Goal: Task Accomplishment & Management: Manage account settings

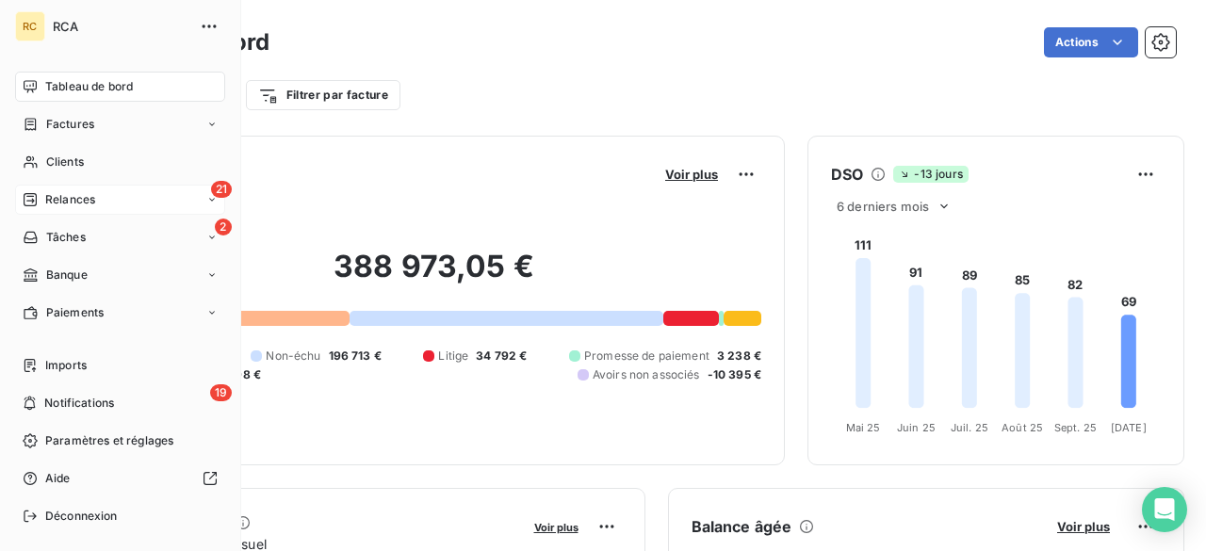
click at [67, 209] on div "21 Relances" at bounding box center [120, 200] width 210 height 30
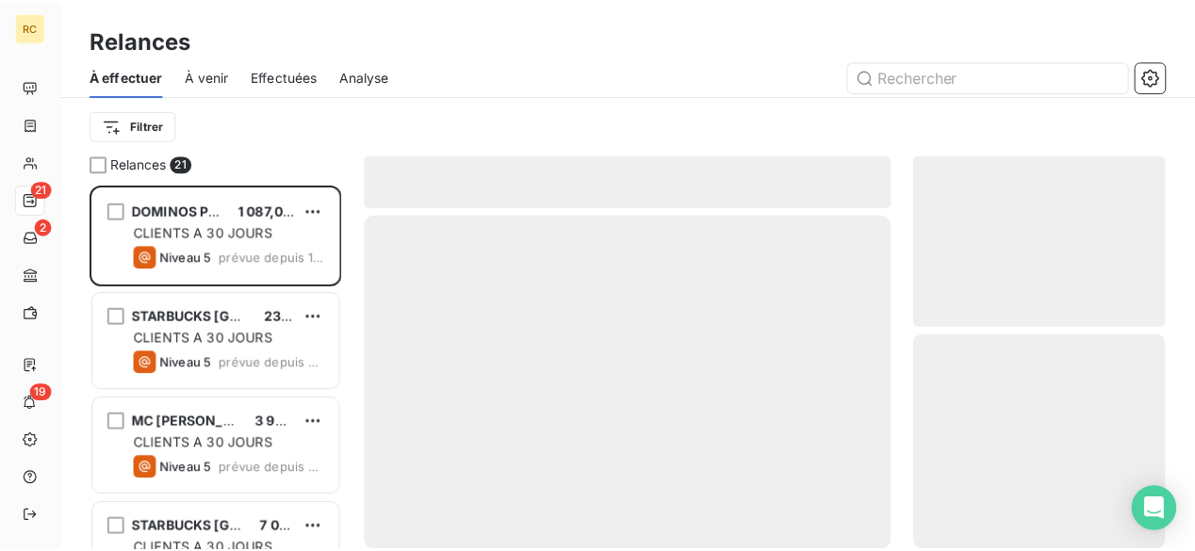
scroll to position [354, 242]
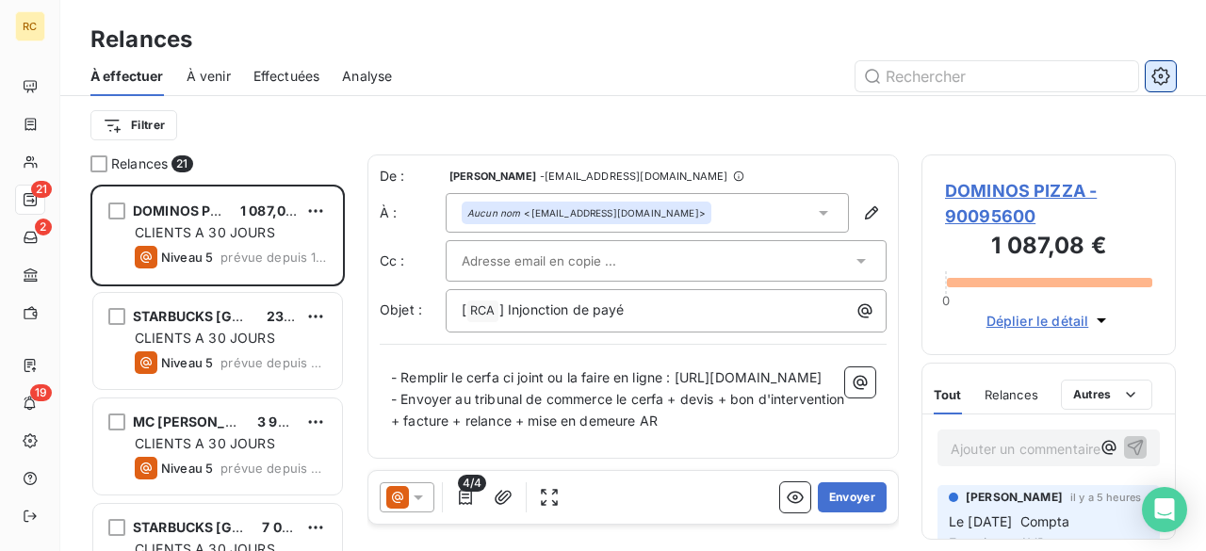
click at [1163, 77] on icon "button" at bounding box center [1160, 76] width 19 height 19
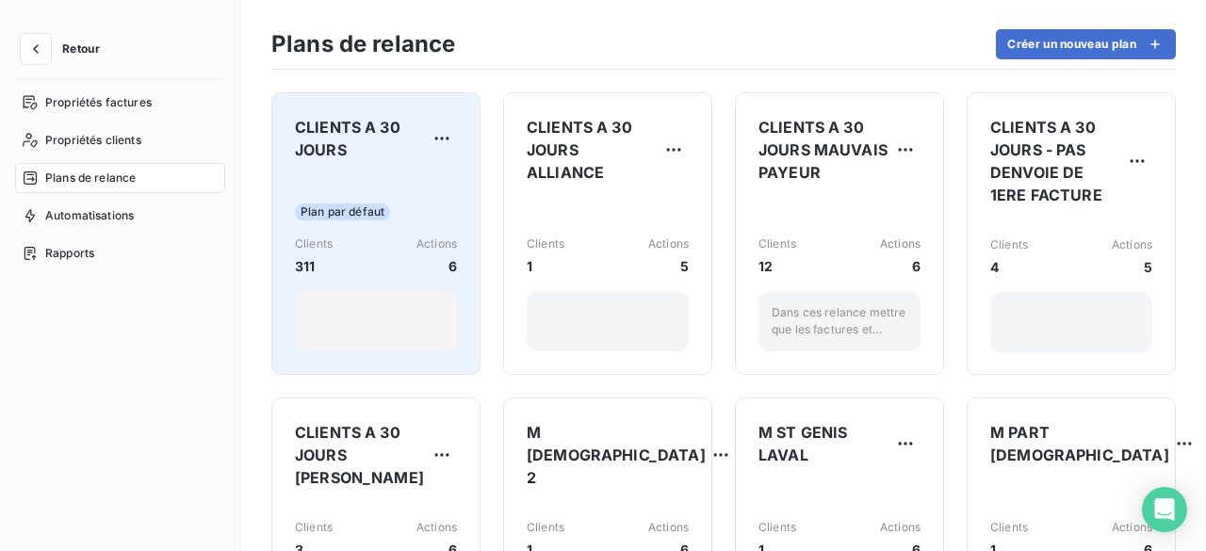
click at [397, 155] on span "CLIENTS A 30 JOURS" at bounding box center [361, 138] width 132 height 45
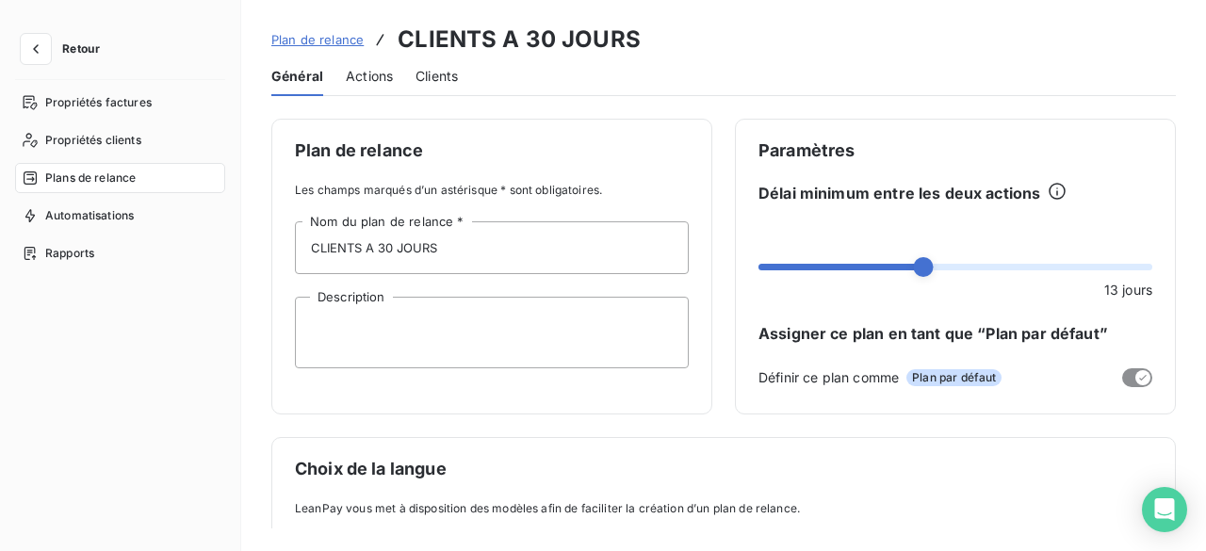
click at [356, 68] on span "Actions" at bounding box center [369, 76] width 47 height 19
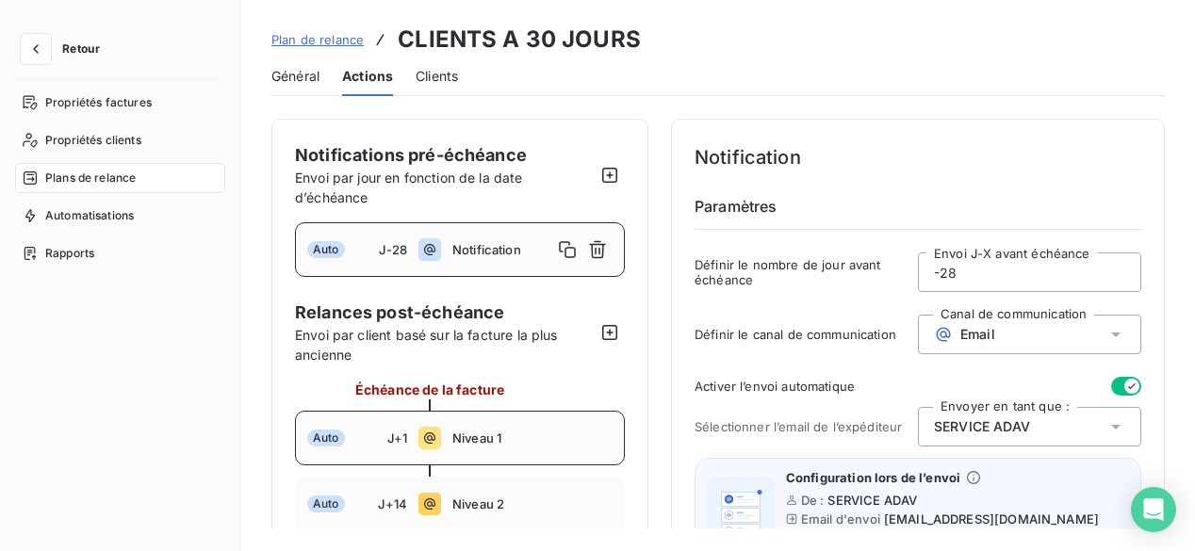
click at [459, 438] on span "Niveau 1" at bounding box center [532, 438] width 160 height 15
type input "1"
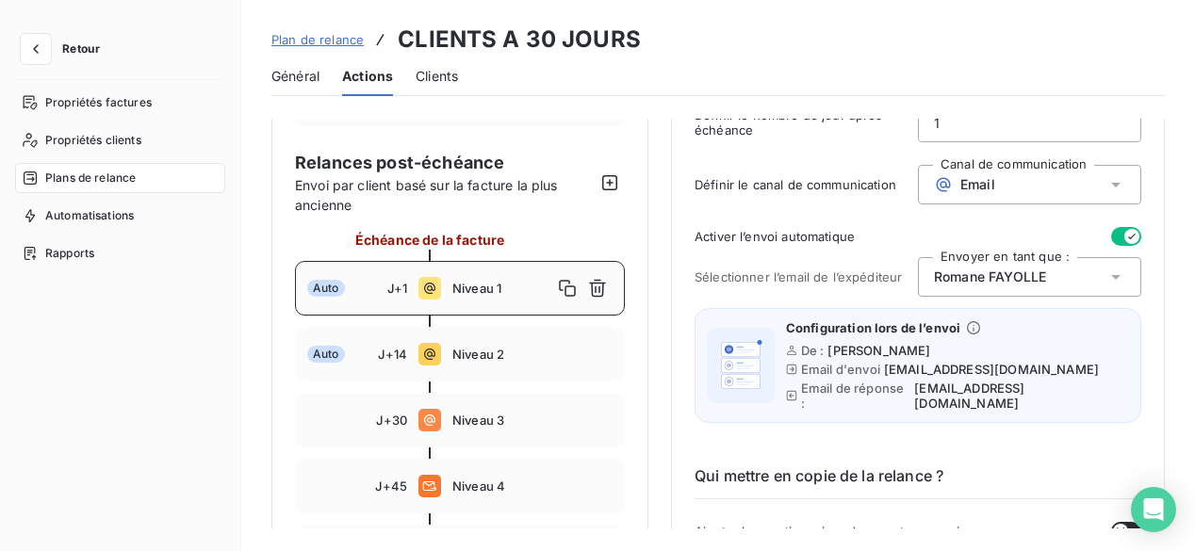
scroll to position [151, 0]
click at [1083, 272] on div "[PERSON_NAME]" at bounding box center [1029, 276] width 223 height 40
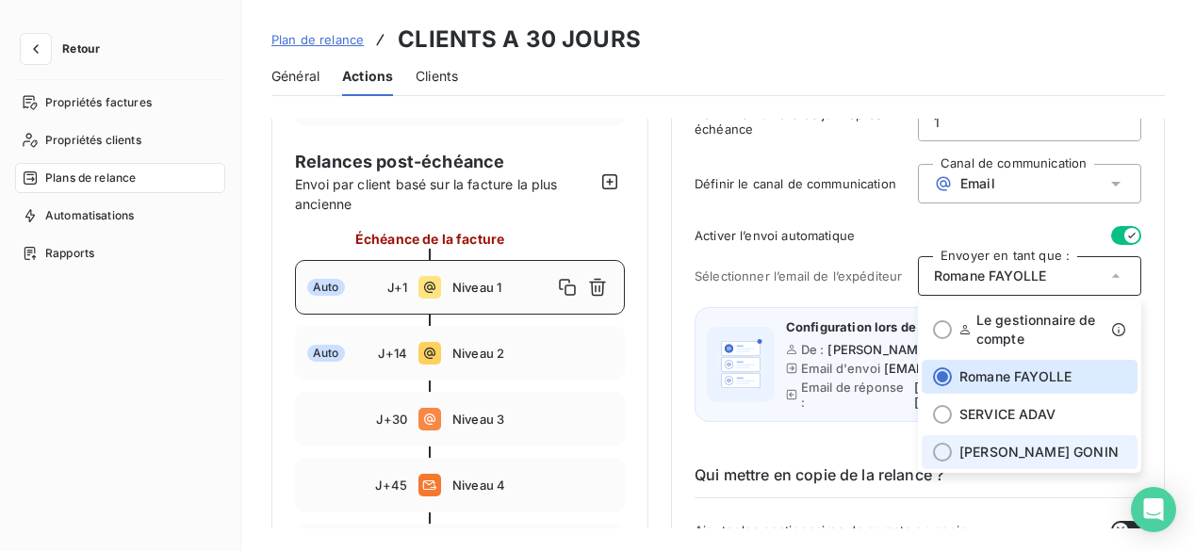
click at [1012, 453] on span "[PERSON_NAME]" at bounding box center [1038, 452] width 159 height 19
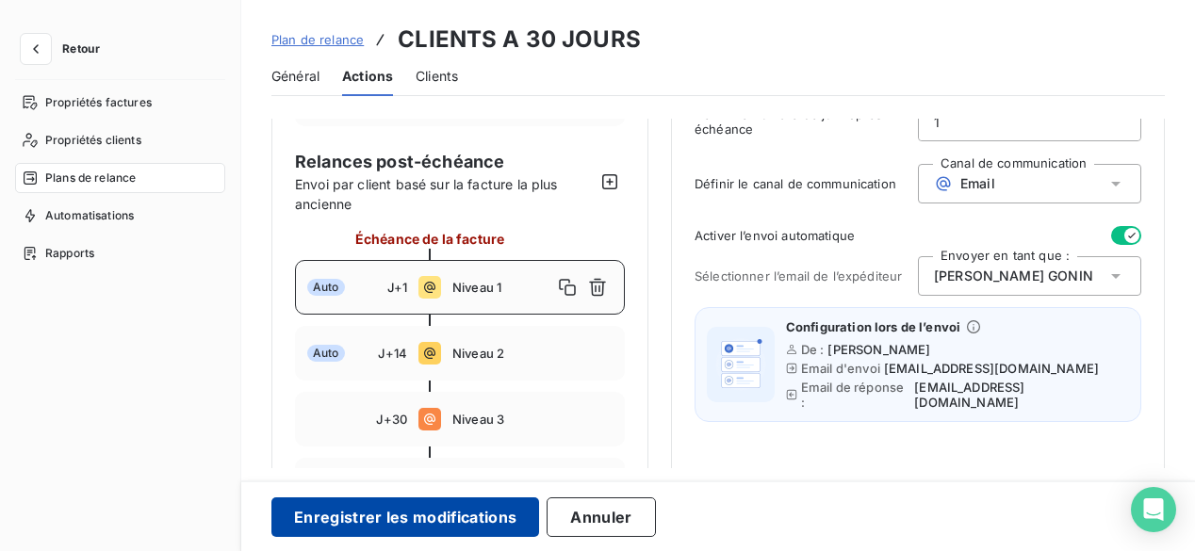
click at [472, 520] on button "Enregistrer les modifications" at bounding box center [405, 517] width 268 height 40
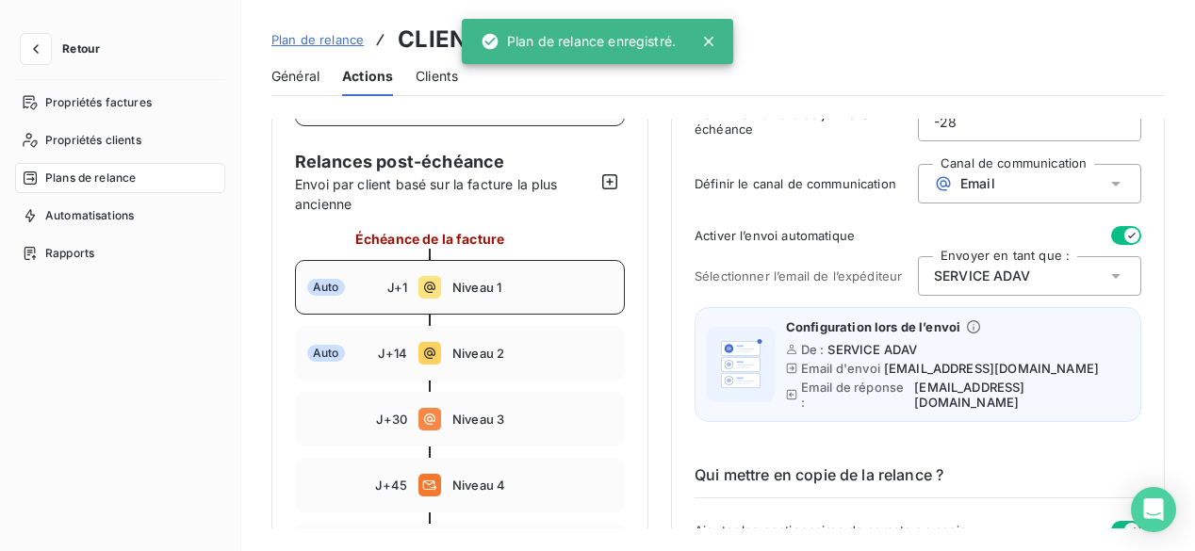
click at [556, 295] on div "Auto J+1 Niveau 1" at bounding box center [460, 287] width 330 height 55
type input "1"
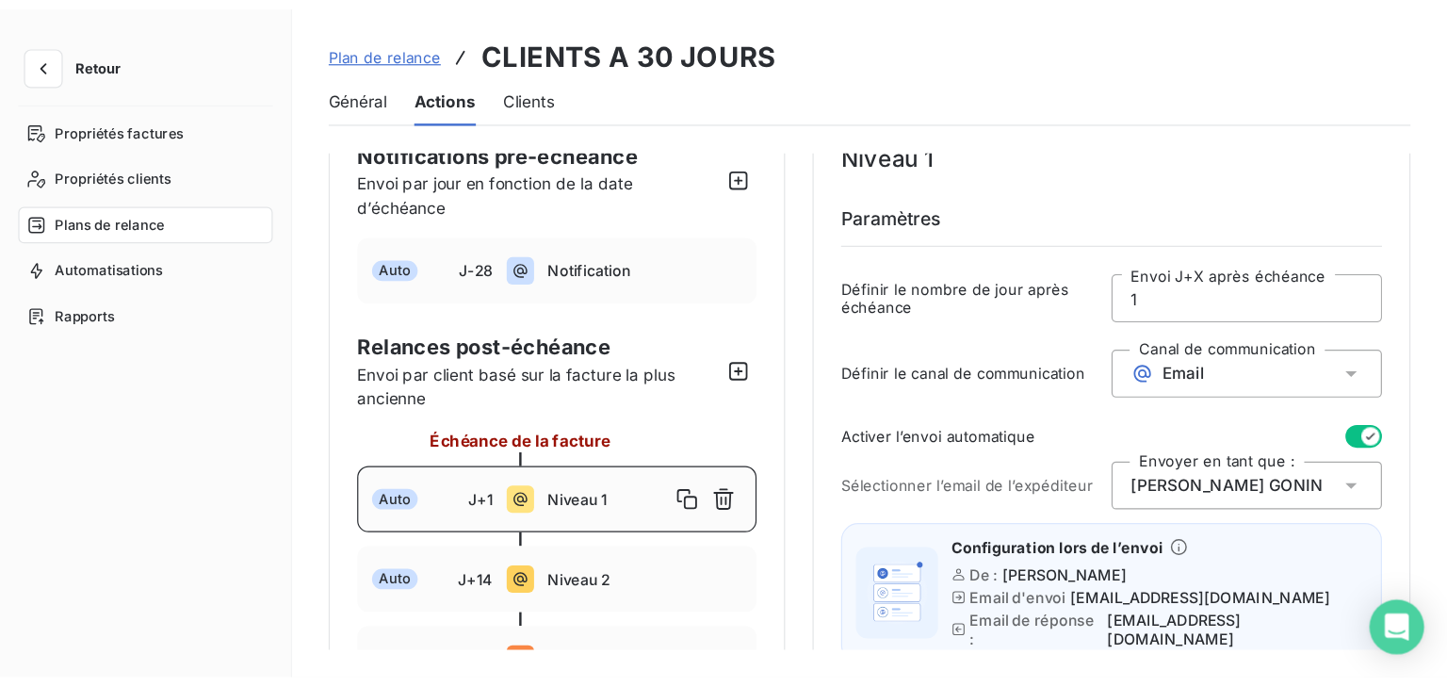
scroll to position [0, 0]
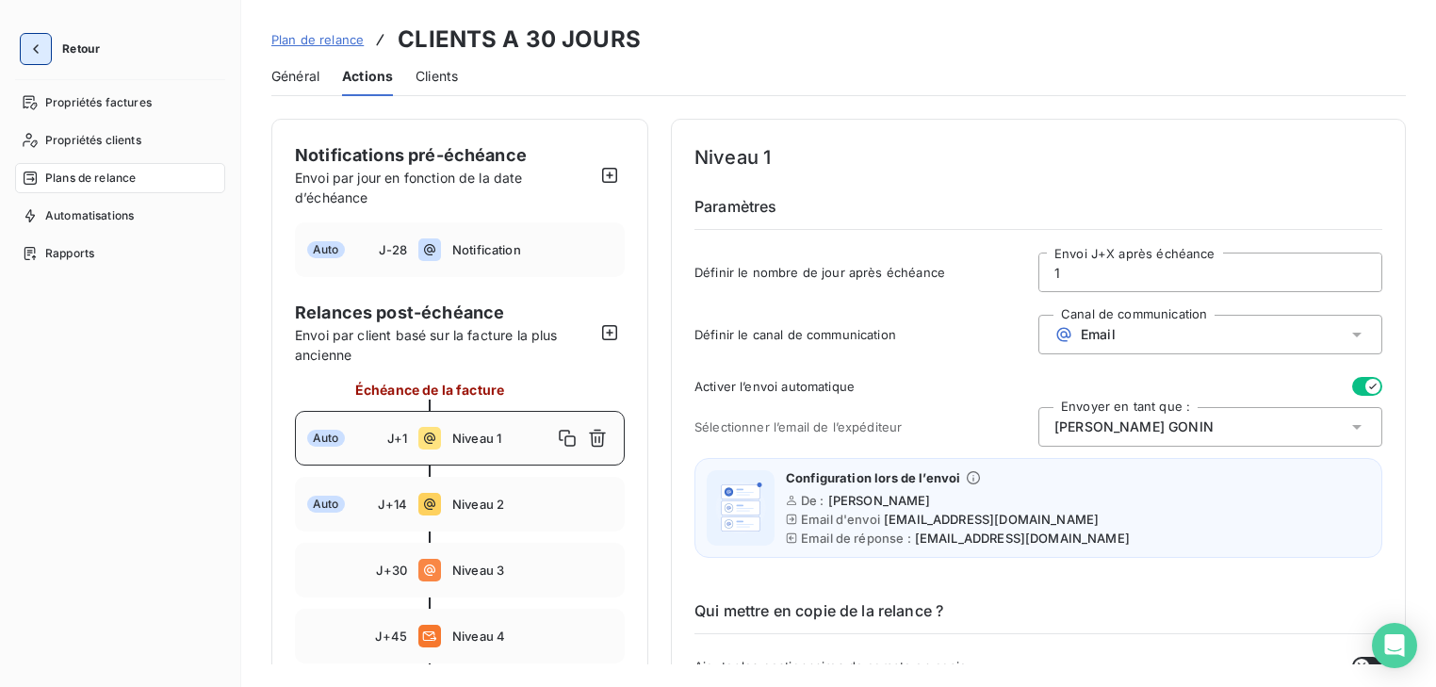
click at [37, 48] on icon "button" at bounding box center [35, 49] width 19 height 19
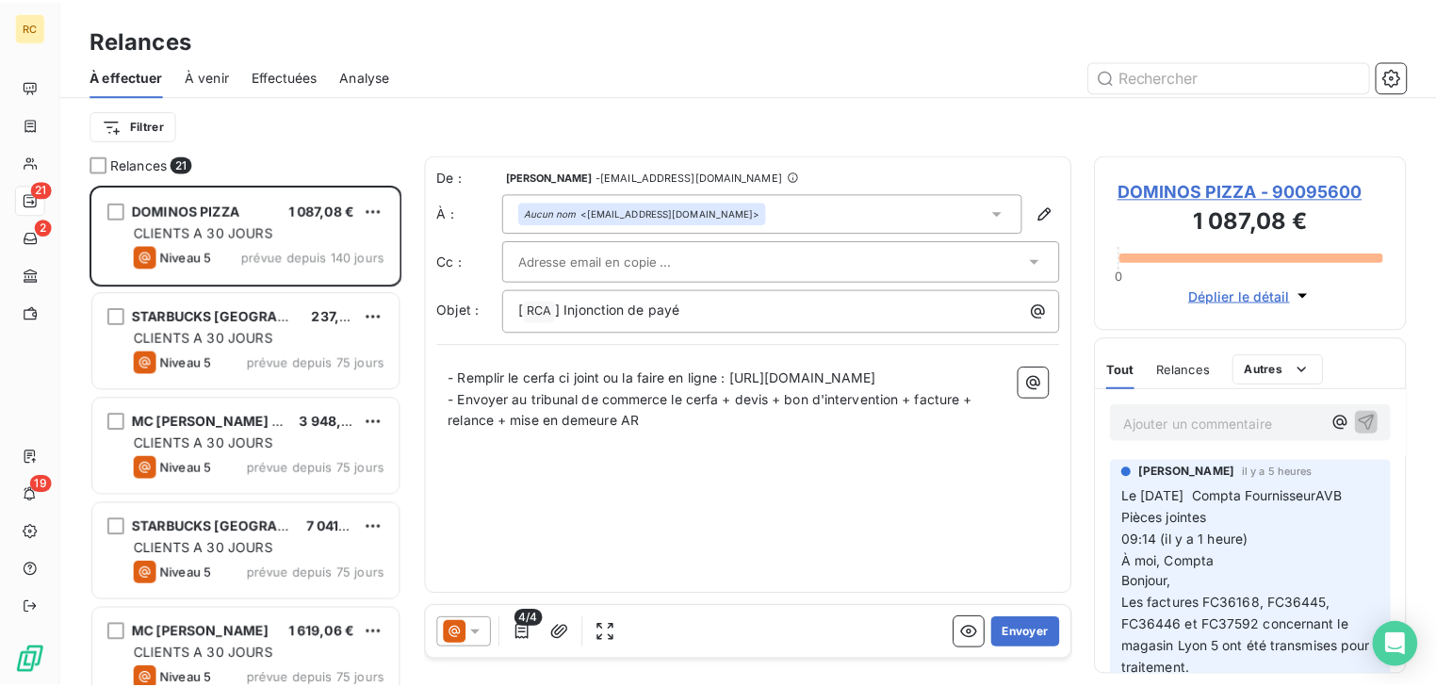
scroll to position [490, 302]
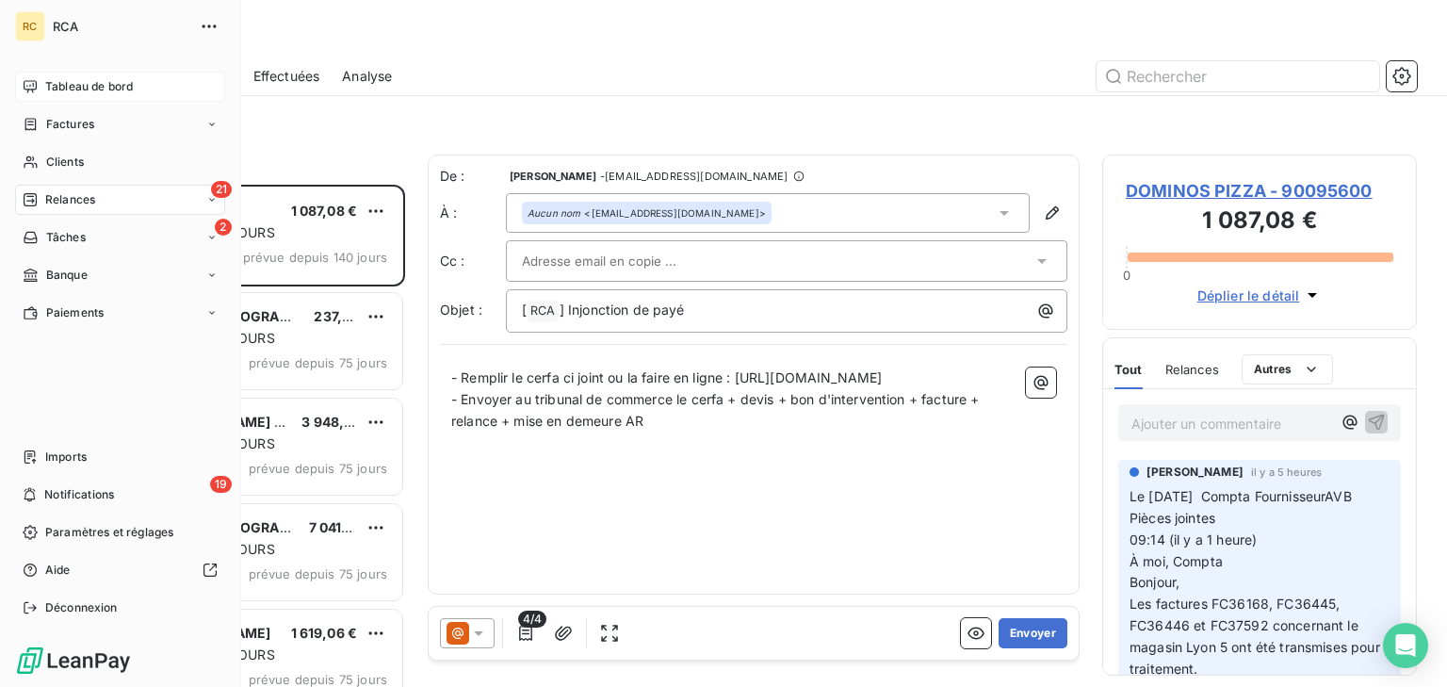
click at [59, 94] on span "Tableau de bord" at bounding box center [89, 86] width 88 height 17
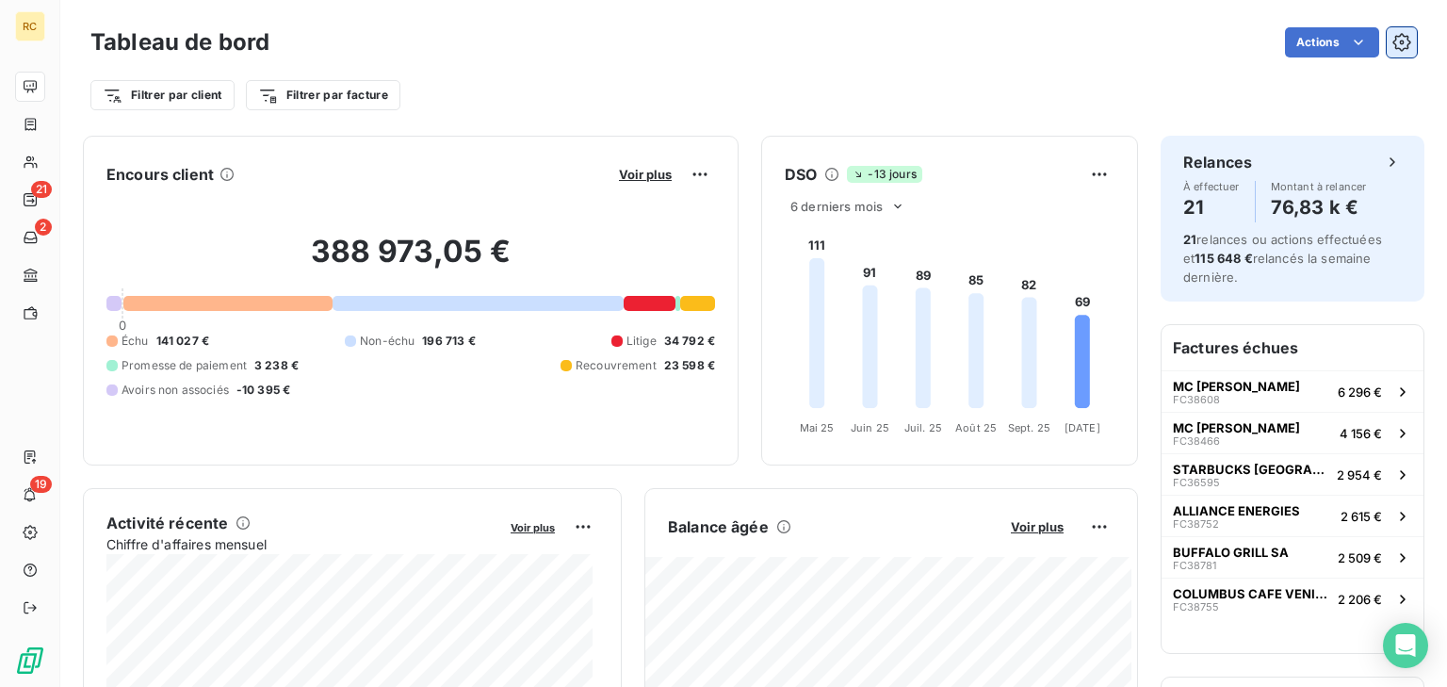
click at [1400, 43] on icon "button" at bounding box center [1402, 43] width 5 height 5
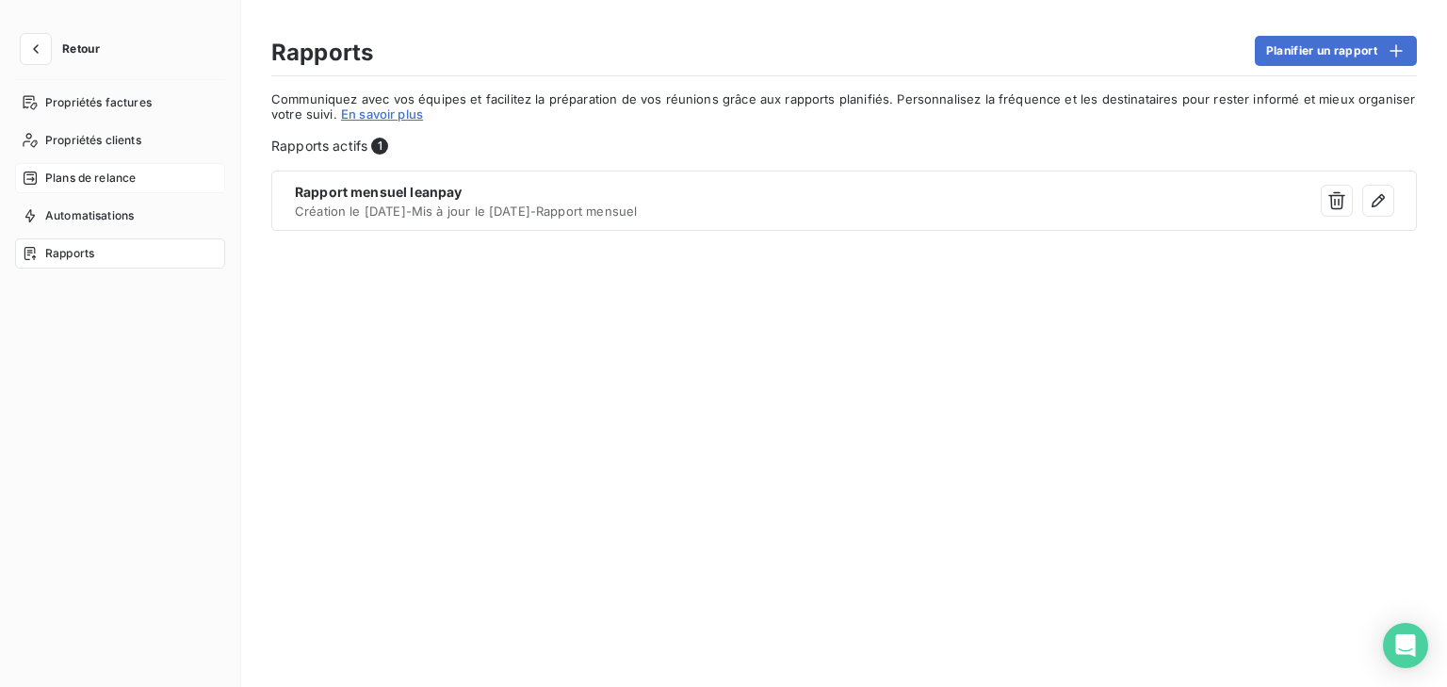
click at [72, 178] on span "Plans de relance" at bounding box center [90, 178] width 90 height 17
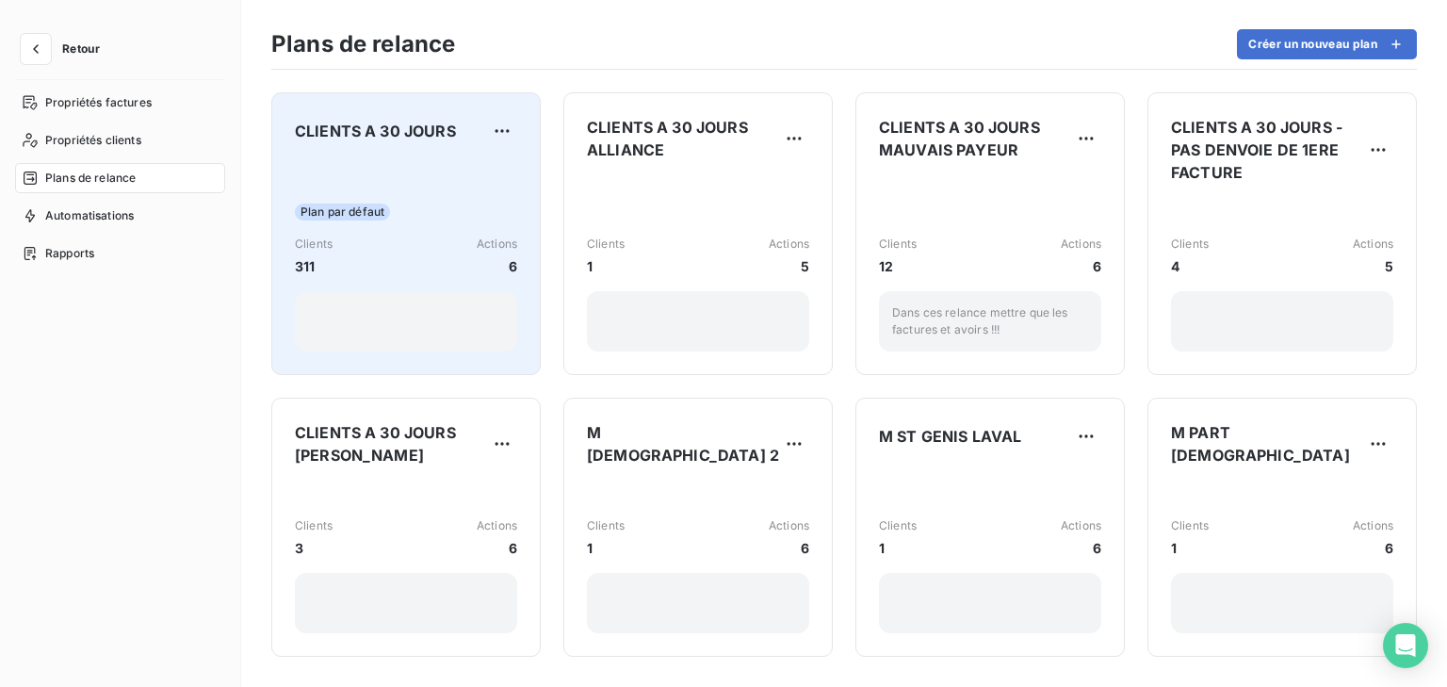
click at [430, 171] on div "Plan par défaut Clients 311 Actions 6" at bounding box center [406, 256] width 222 height 190
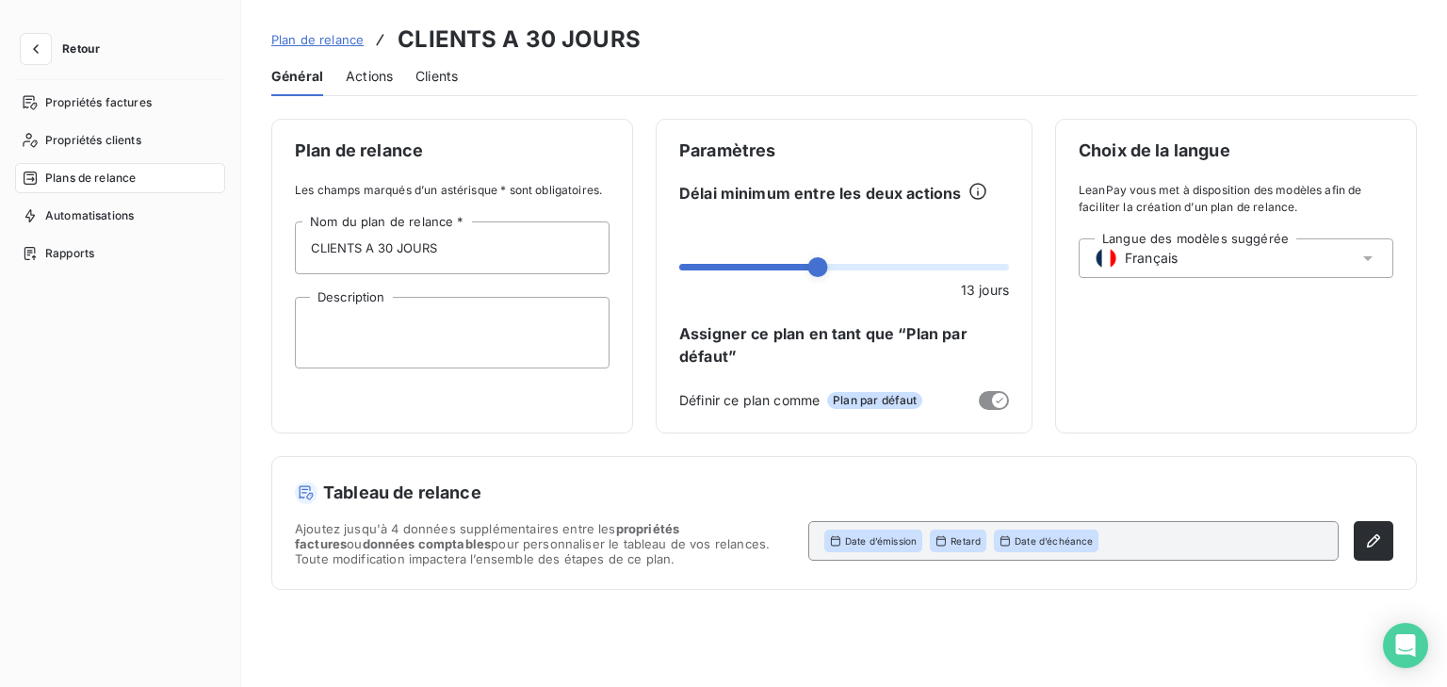
click at [361, 68] on span "Actions" at bounding box center [369, 76] width 47 height 19
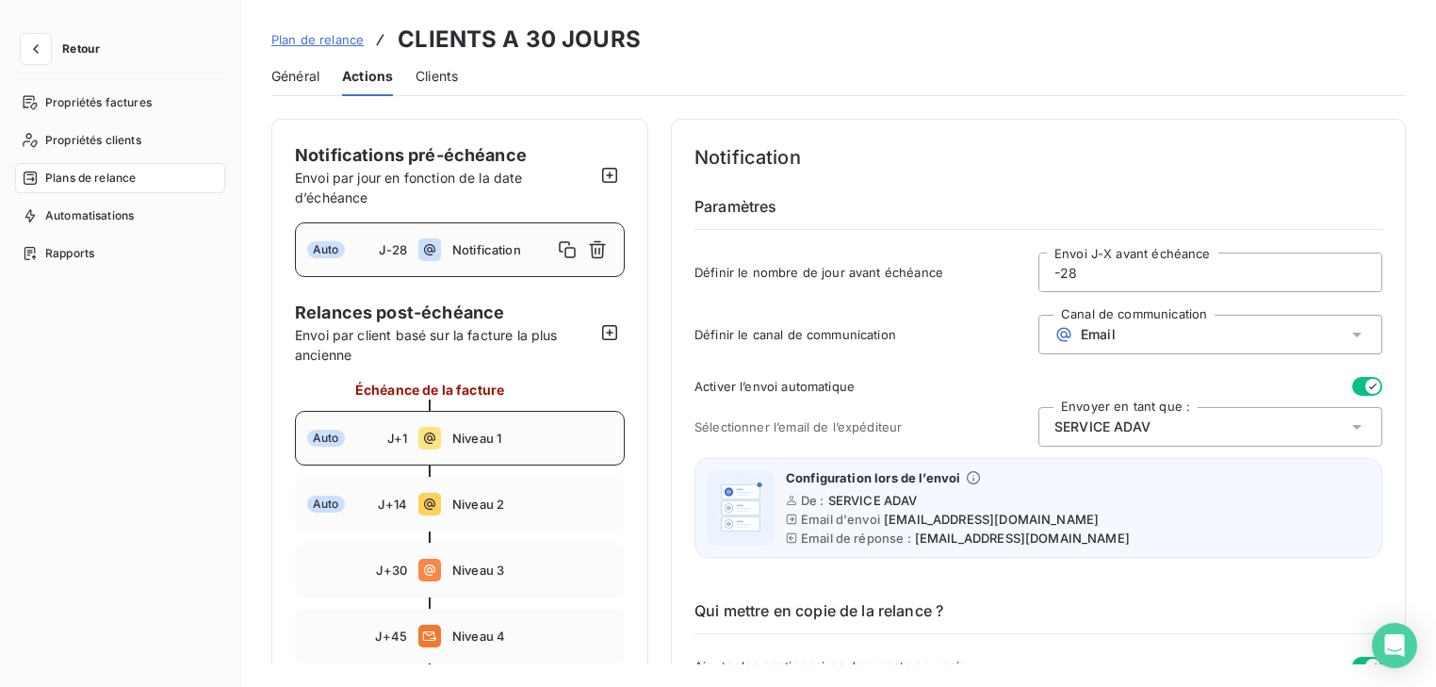
click at [495, 433] on span "Niveau 1" at bounding box center [532, 438] width 160 height 15
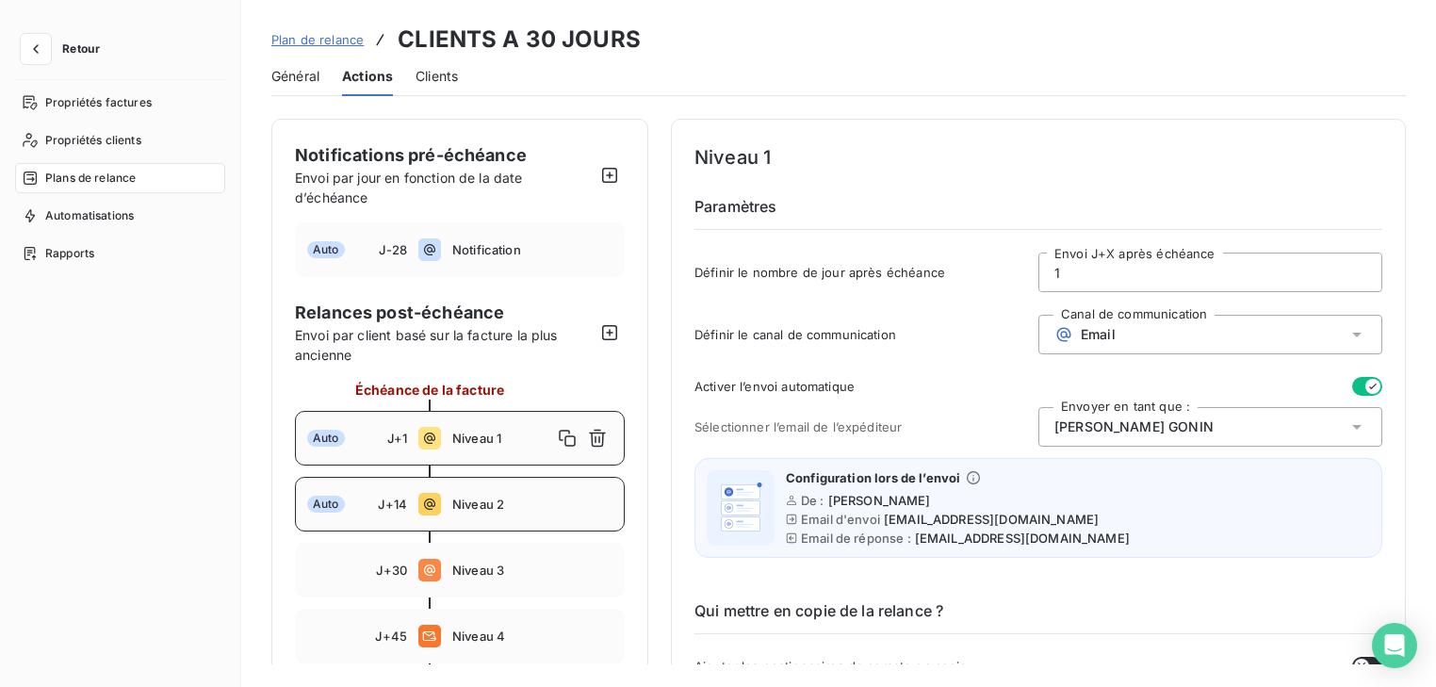
click at [430, 493] on icon at bounding box center [429, 504] width 23 height 23
type input "14"
click at [1157, 428] on span "[PERSON_NAME]" at bounding box center [1110, 426] width 112 height 19
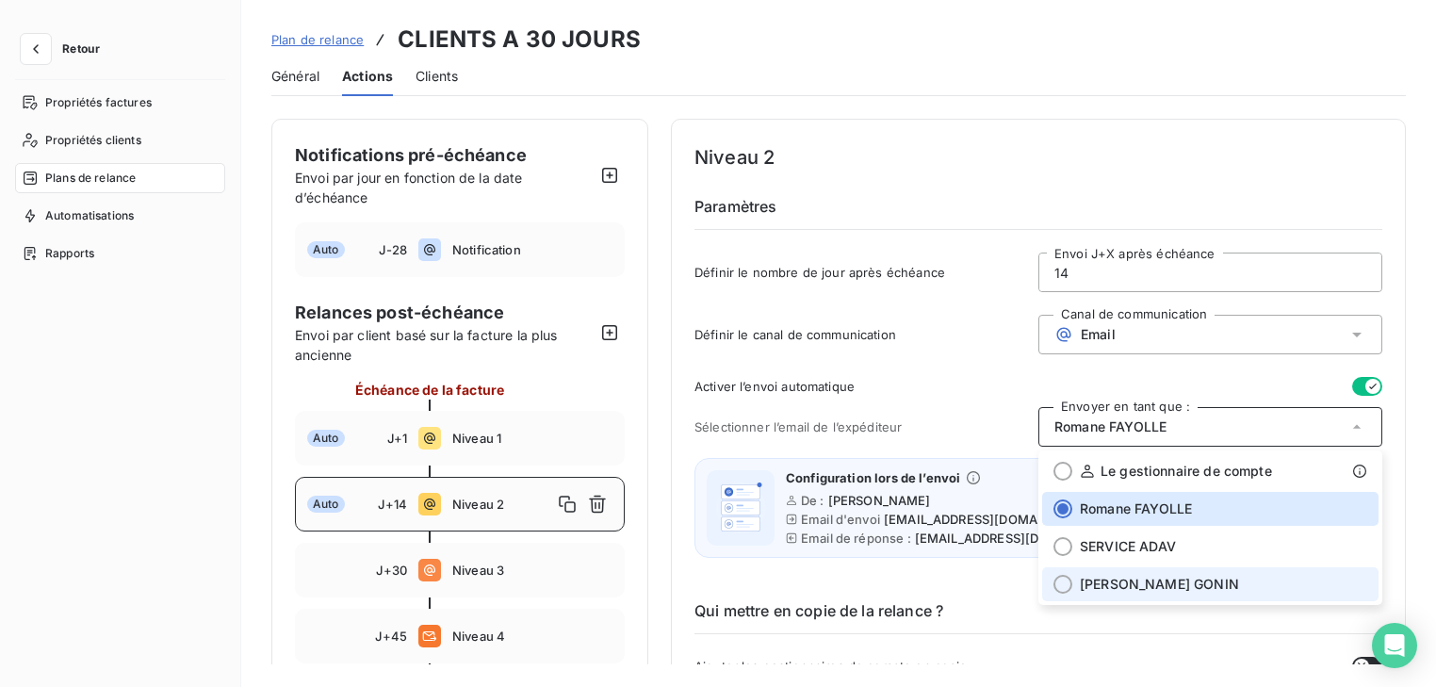
click at [1138, 576] on span "[PERSON_NAME]" at bounding box center [1159, 584] width 159 height 19
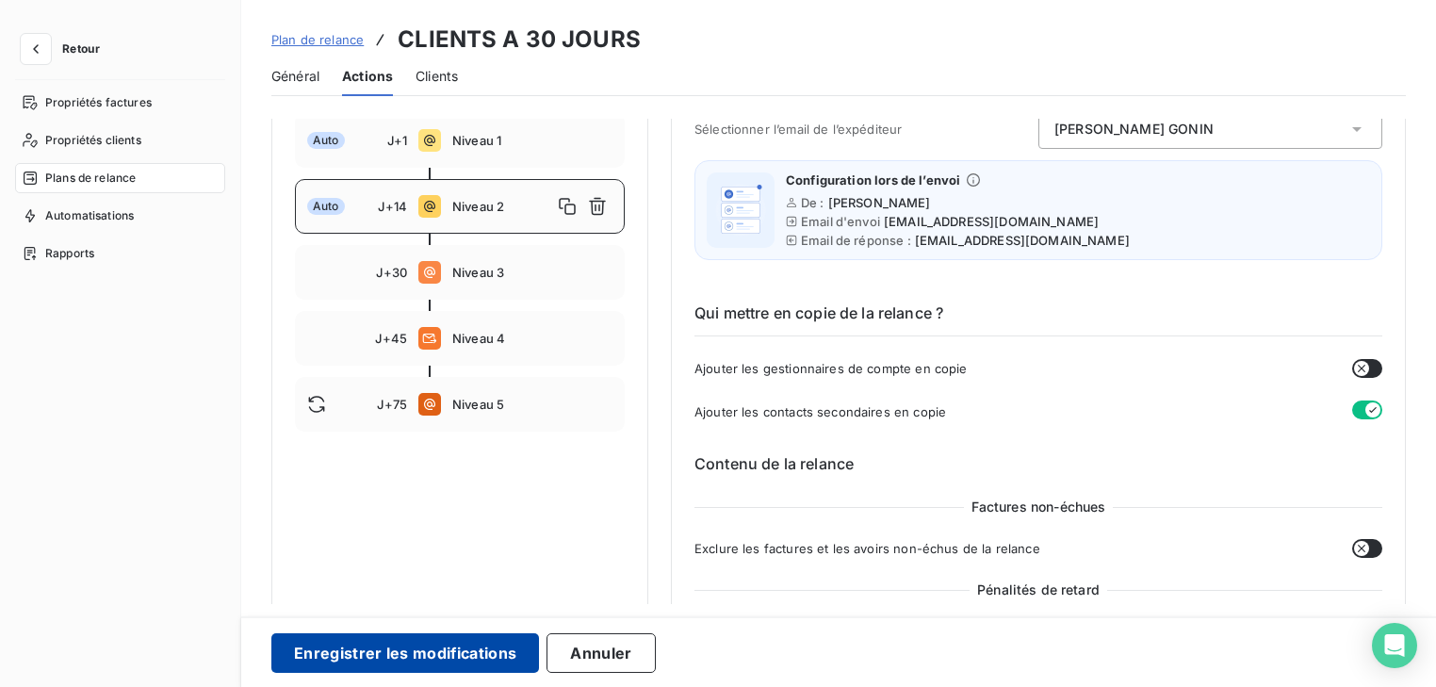
scroll to position [301, 0]
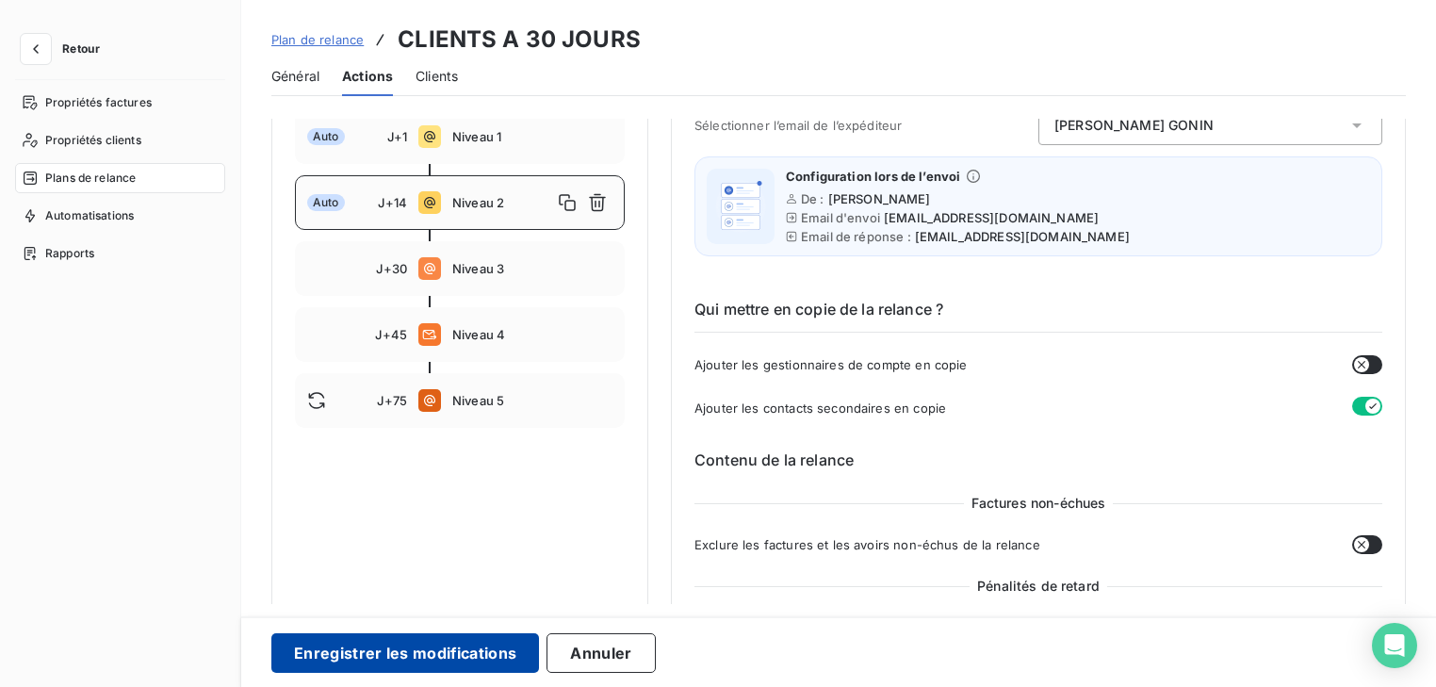
click at [383, 662] on button "Enregistrer les modifications" at bounding box center [405, 653] width 268 height 40
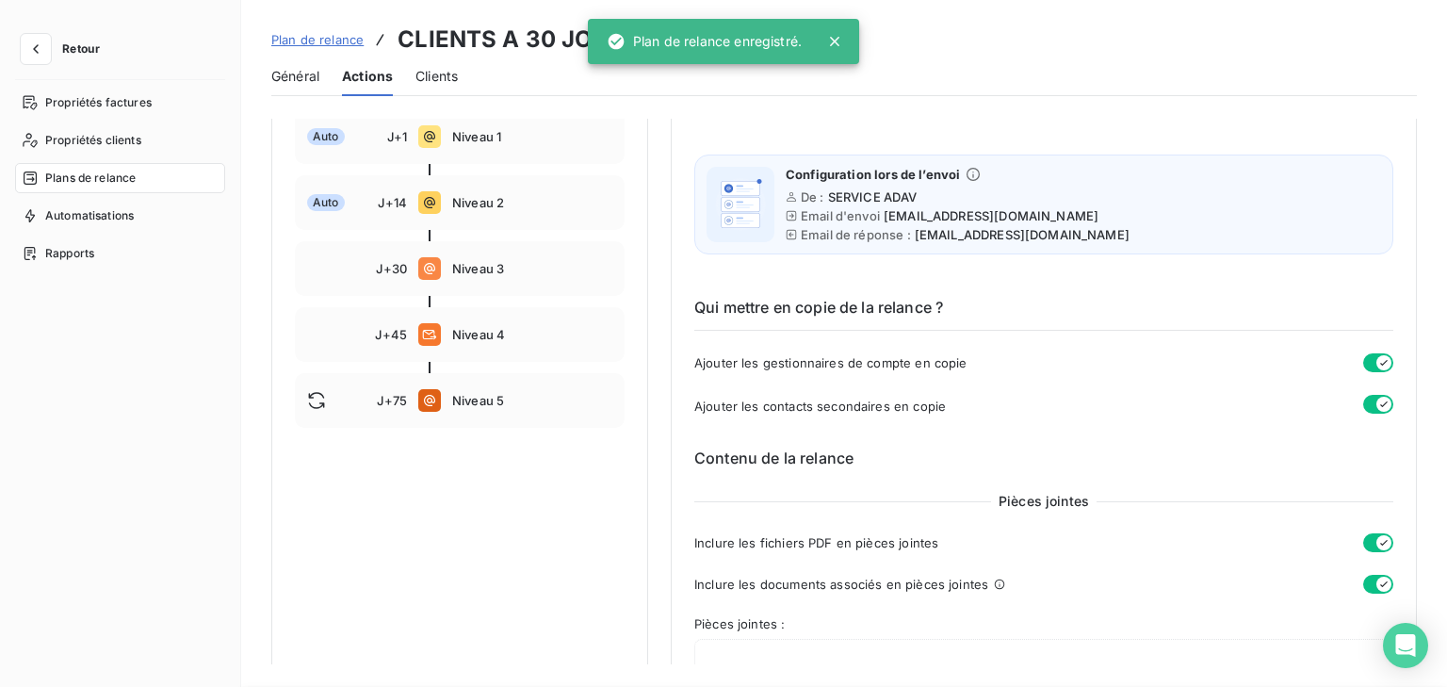
scroll to position [148, 0]
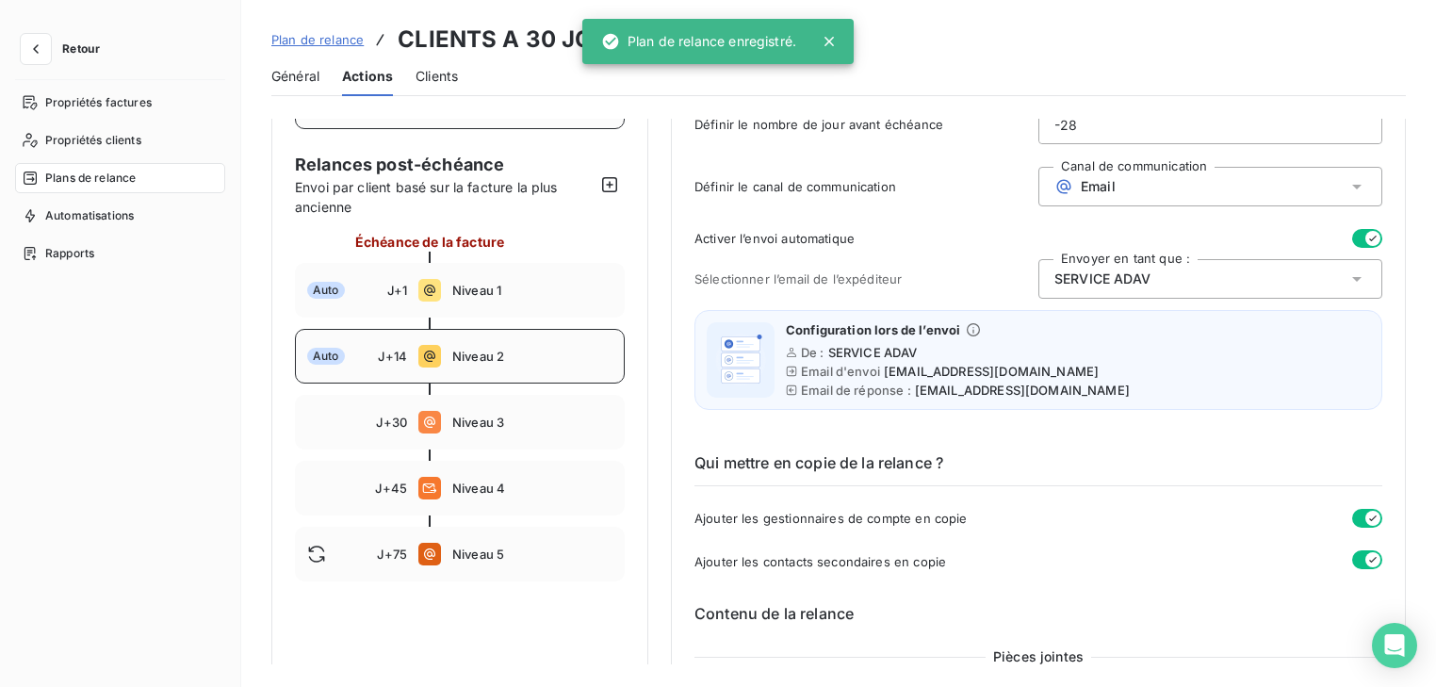
drag, startPoint x: 432, startPoint y: 358, endPoint x: 509, endPoint y: 357, distance: 76.3
click at [432, 358] on icon at bounding box center [429, 355] width 11 height 11
type input "14"
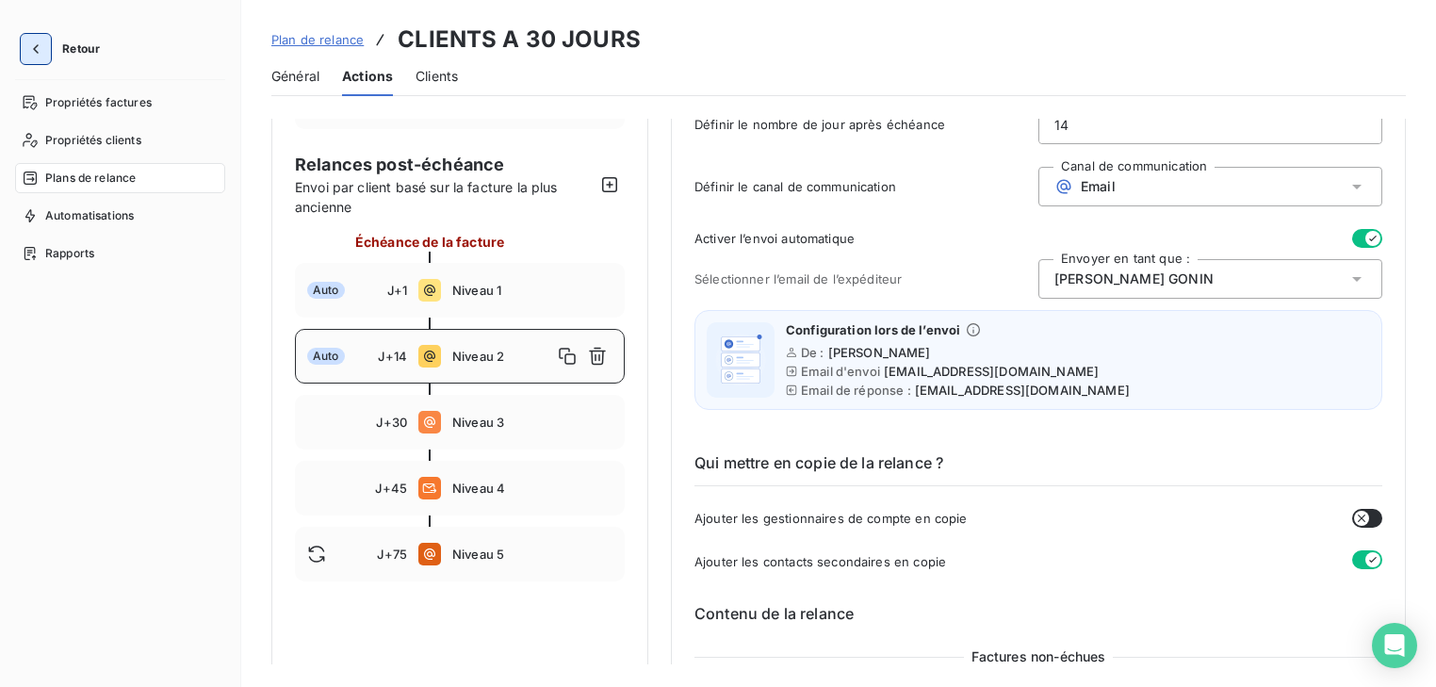
click at [33, 45] on icon "button" at bounding box center [35, 49] width 19 height 19
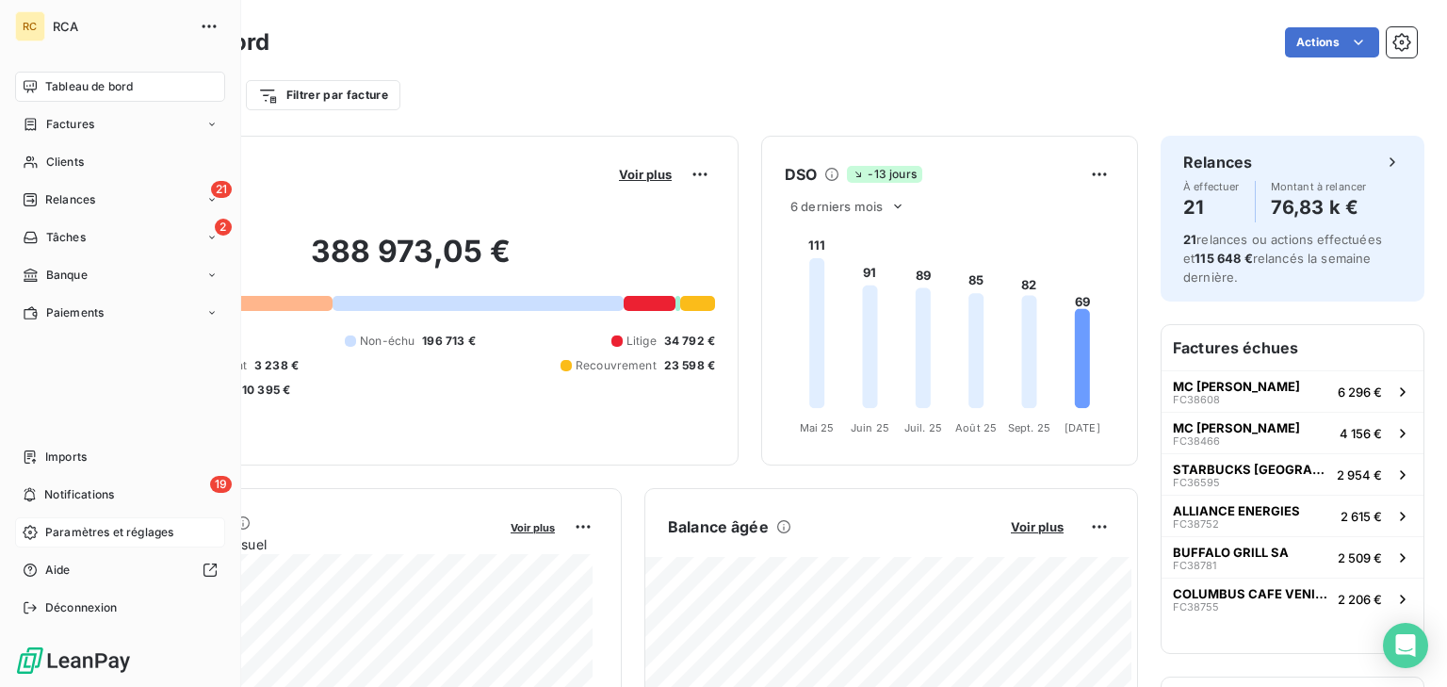
click at [107, 530] on span "Paramètres et réglages" at bounding box center [109, 532] width 128 height 17
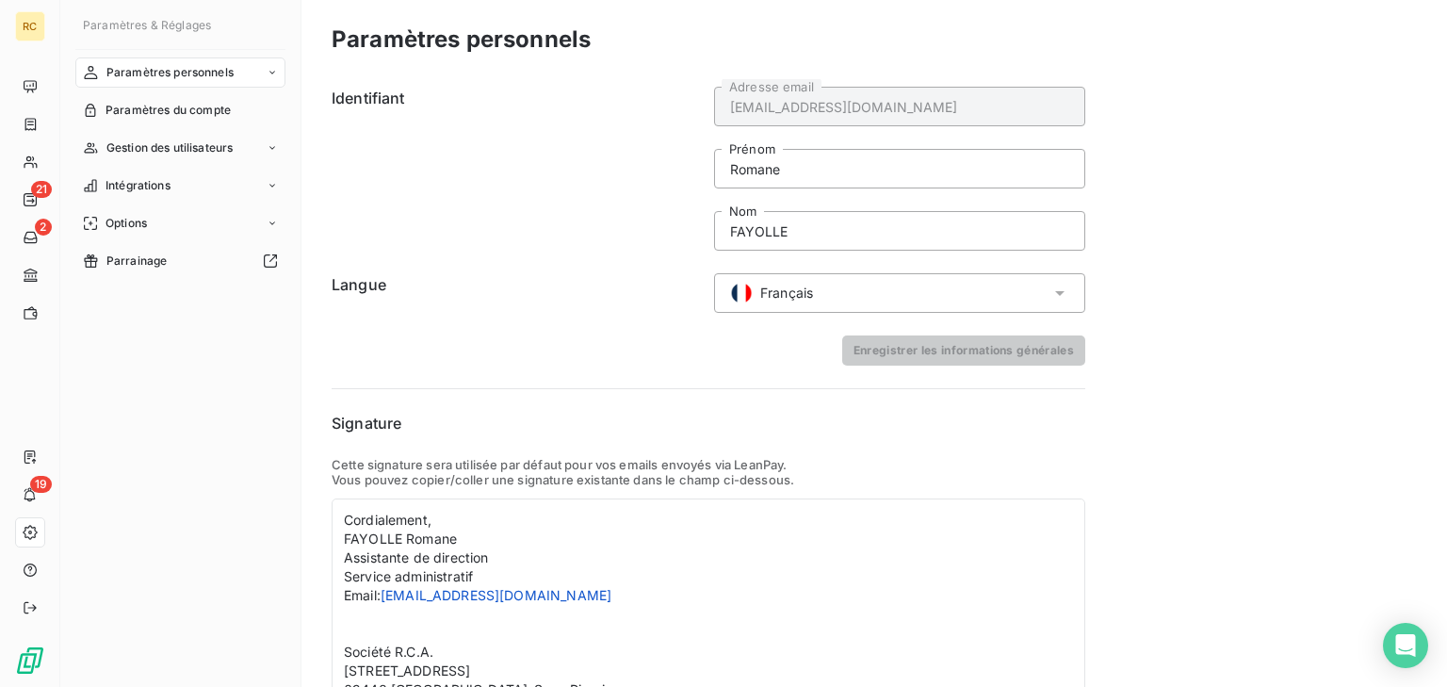
click at [248, 75] on div "Paramètres personnels" at bounding box center [180, 72] width 210 height 30
click at [237, 113] on span "Informations personnelles" at bounding box center [176, 110] width 141 height 17
drag, startPoint x: 823, startPoint y: 162, endPoint x: 625, endPoint y: 177, distance: 198.4
click at [625, 177] on div "Identifiant [EMAIL_ADDRESS][DOMAIN_NAME] Adresse email [PERSON_NAME] FAYOLLE Nom" at bounding box center [709, 169] width 754 height 164
click at [1171, 167] on div "Paramètres personnels Identifiant [EMAIL_ADDRESS][DOMAIN_NAME] Adresse email Ro…" at bounding box center [874, 400] width 1146 height 800
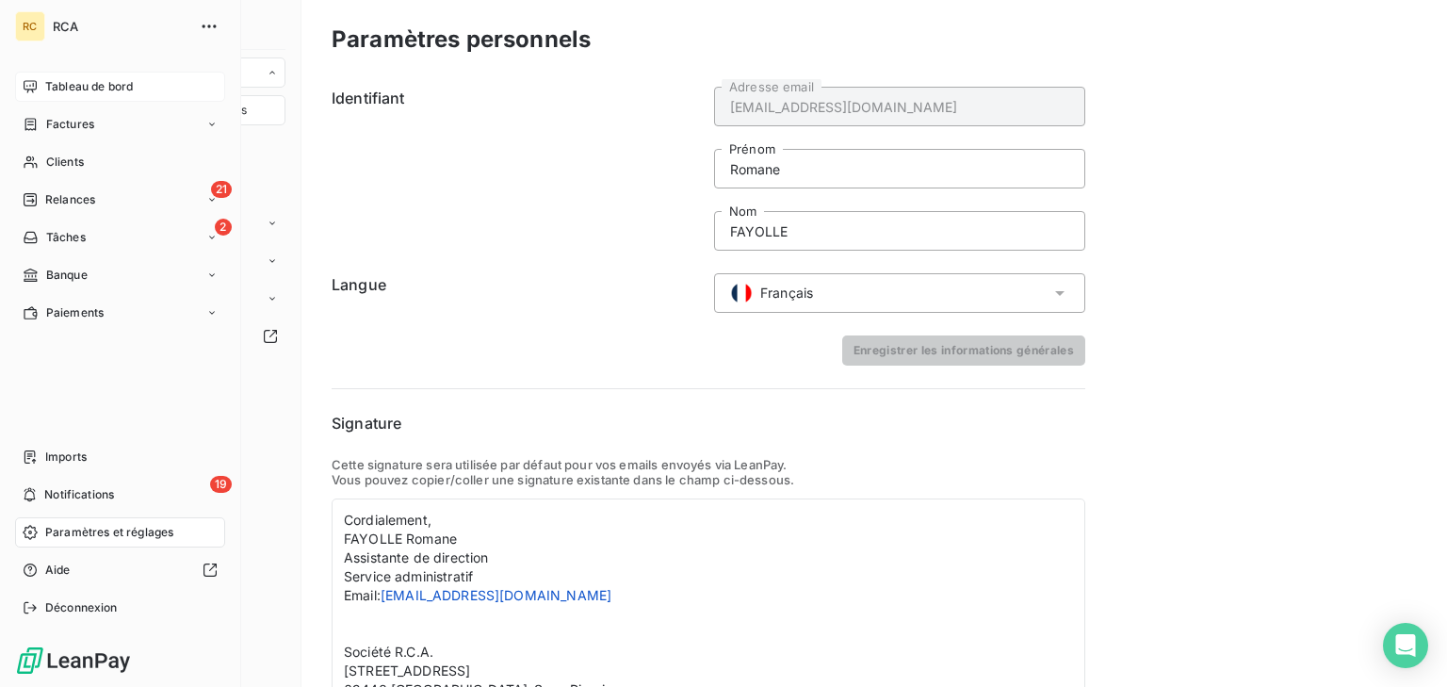
click at [37, 79] on icon at bounding box center [30, 86] width 15 height 15
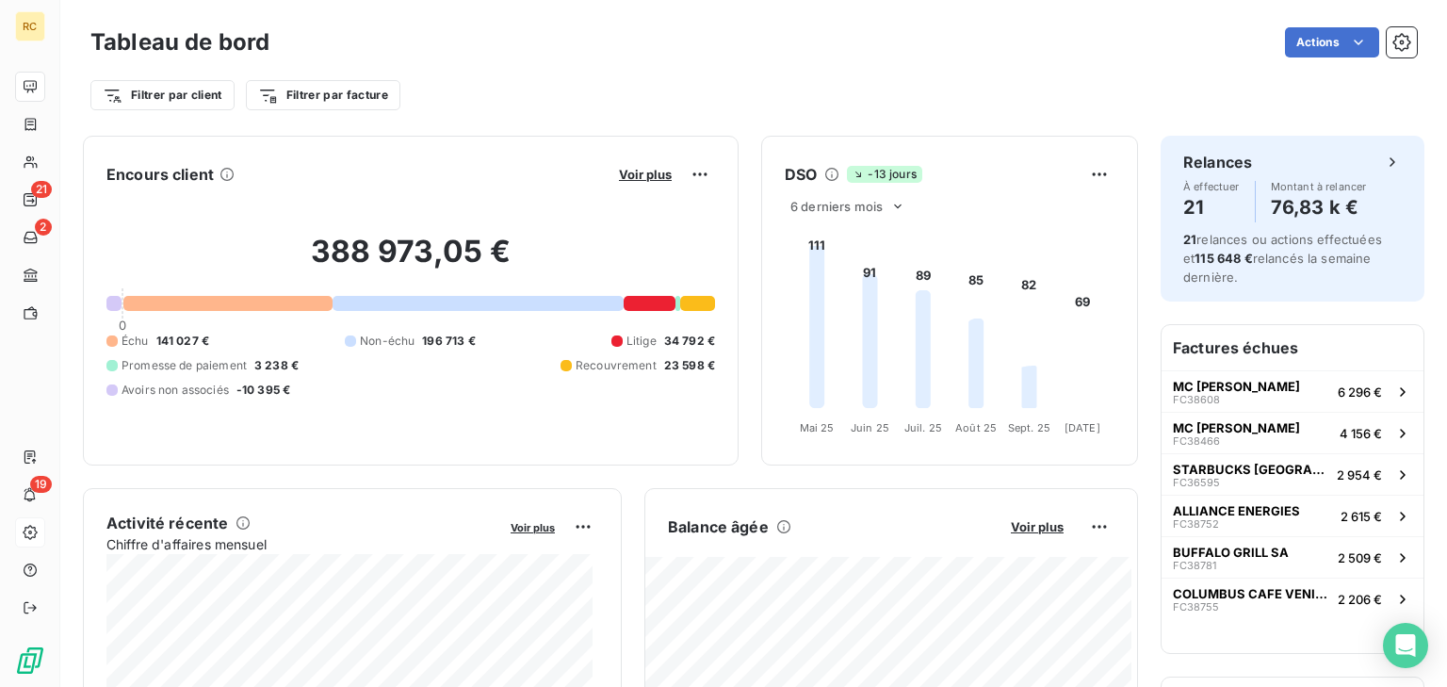
click at [695, 74] on div "Filtrer par client Filtrer par facture" at bounding box center [753, 87] width 1327 height 51
